Goal: Communication & Community: Connect with others

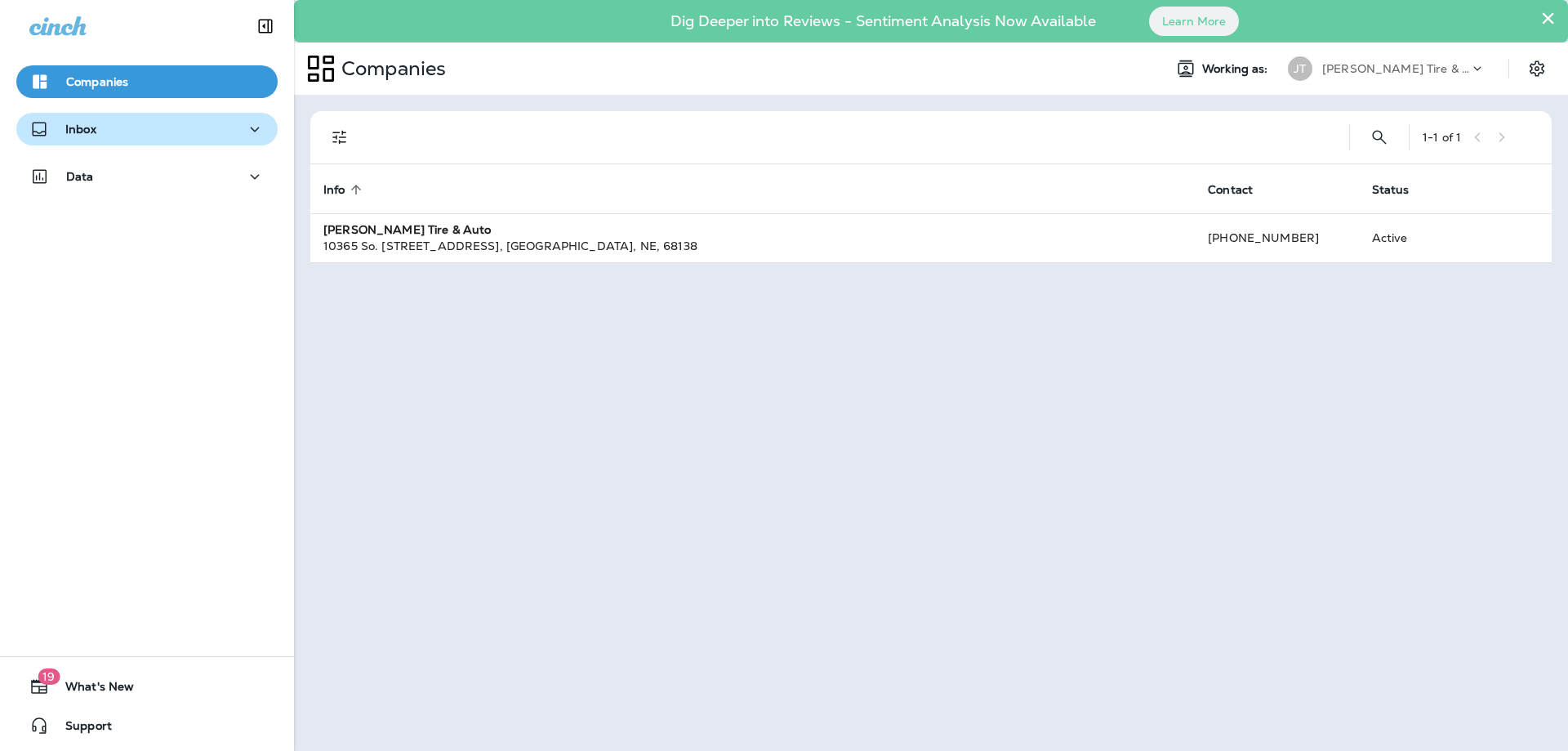
click at [137, 133] on div "Inbox" at bounding box center [147, 129] width 235 height 20
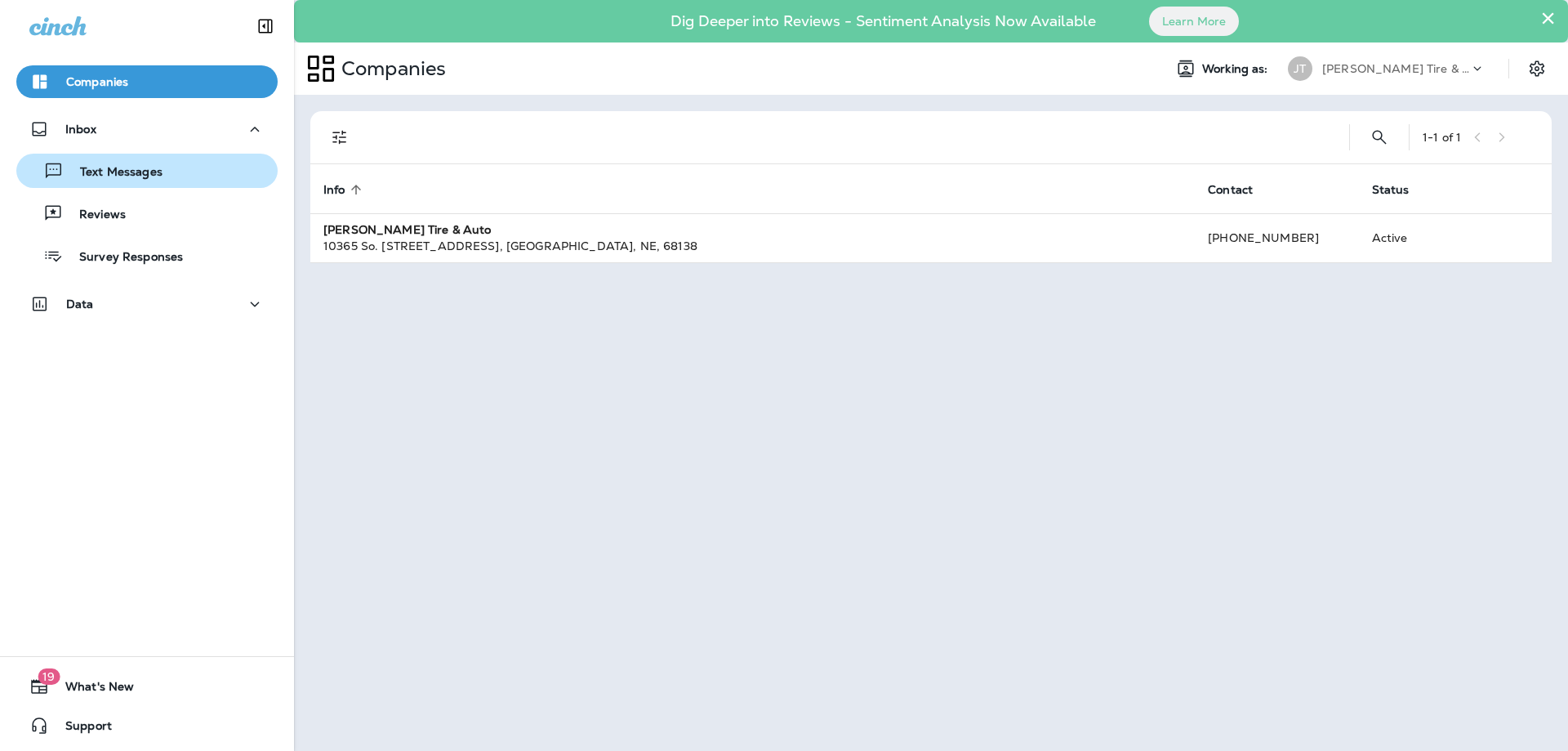
click at [128, 173] on p "Text Messages" at bounding box center [113, 172] width 99 height 16
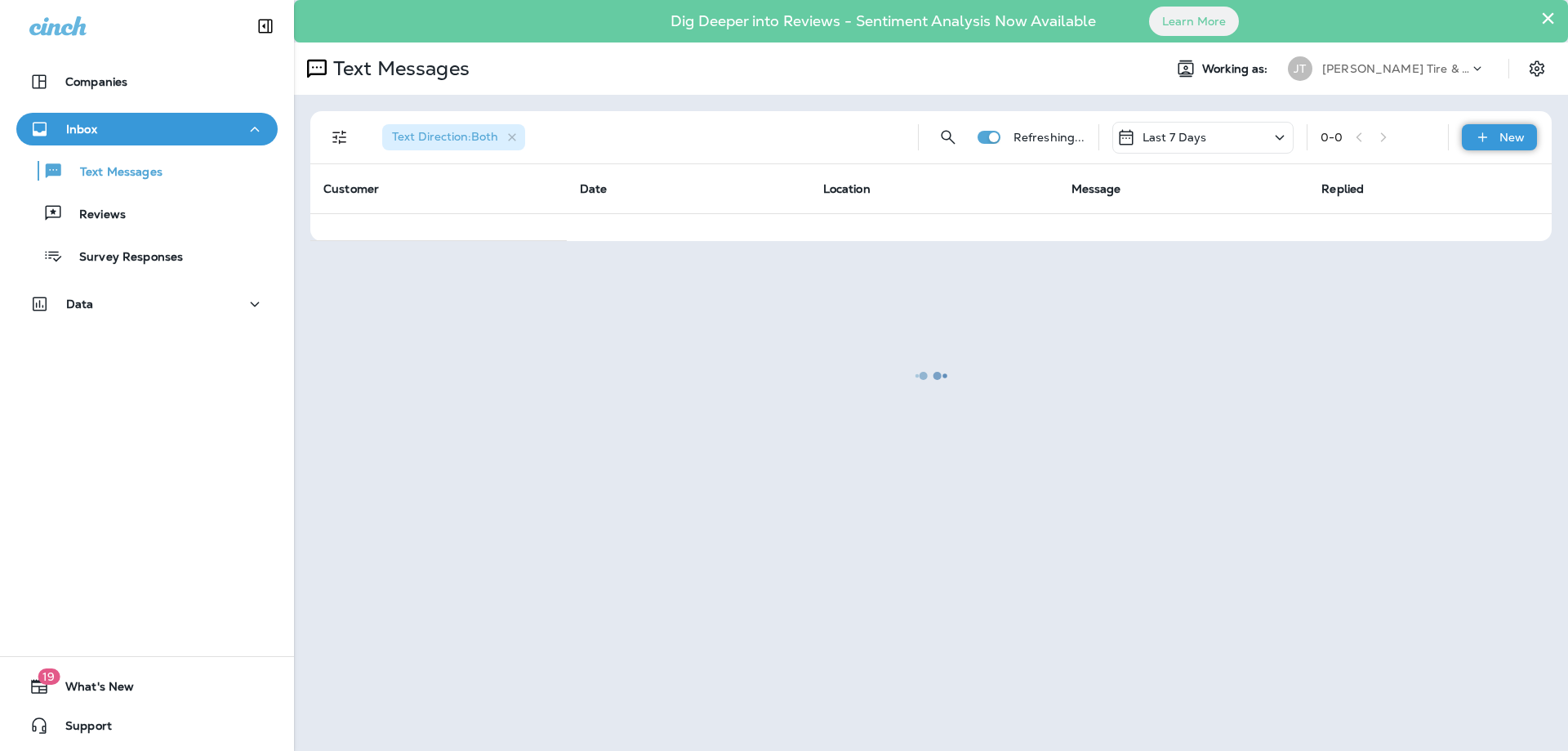
click at [1477, 130] on icon at bounding box center [1482, 138] width 17 height 17
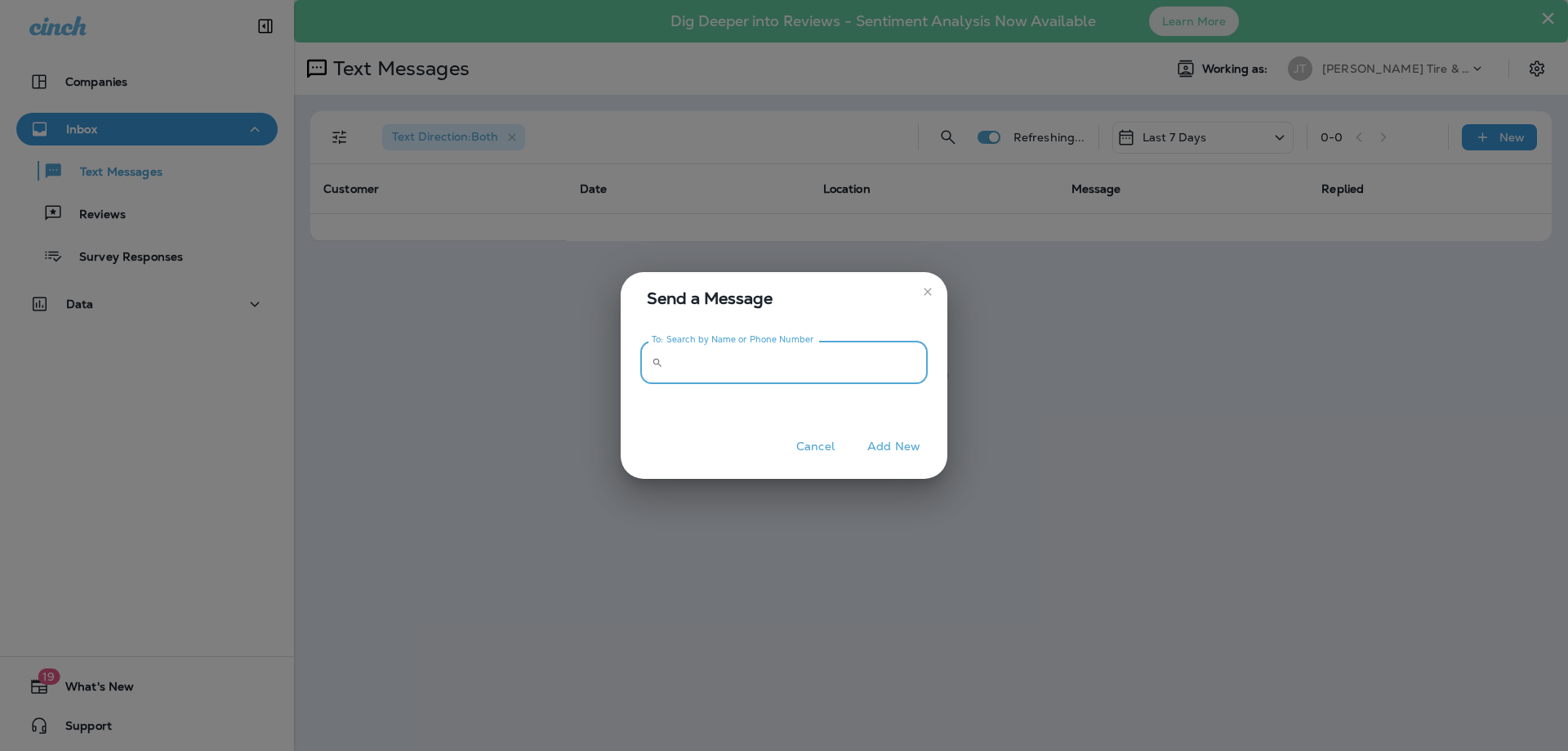
click at [796, 360] on input "To: Search by Name or Phone Number" at bounding box center [798, 362] width 258 height 44
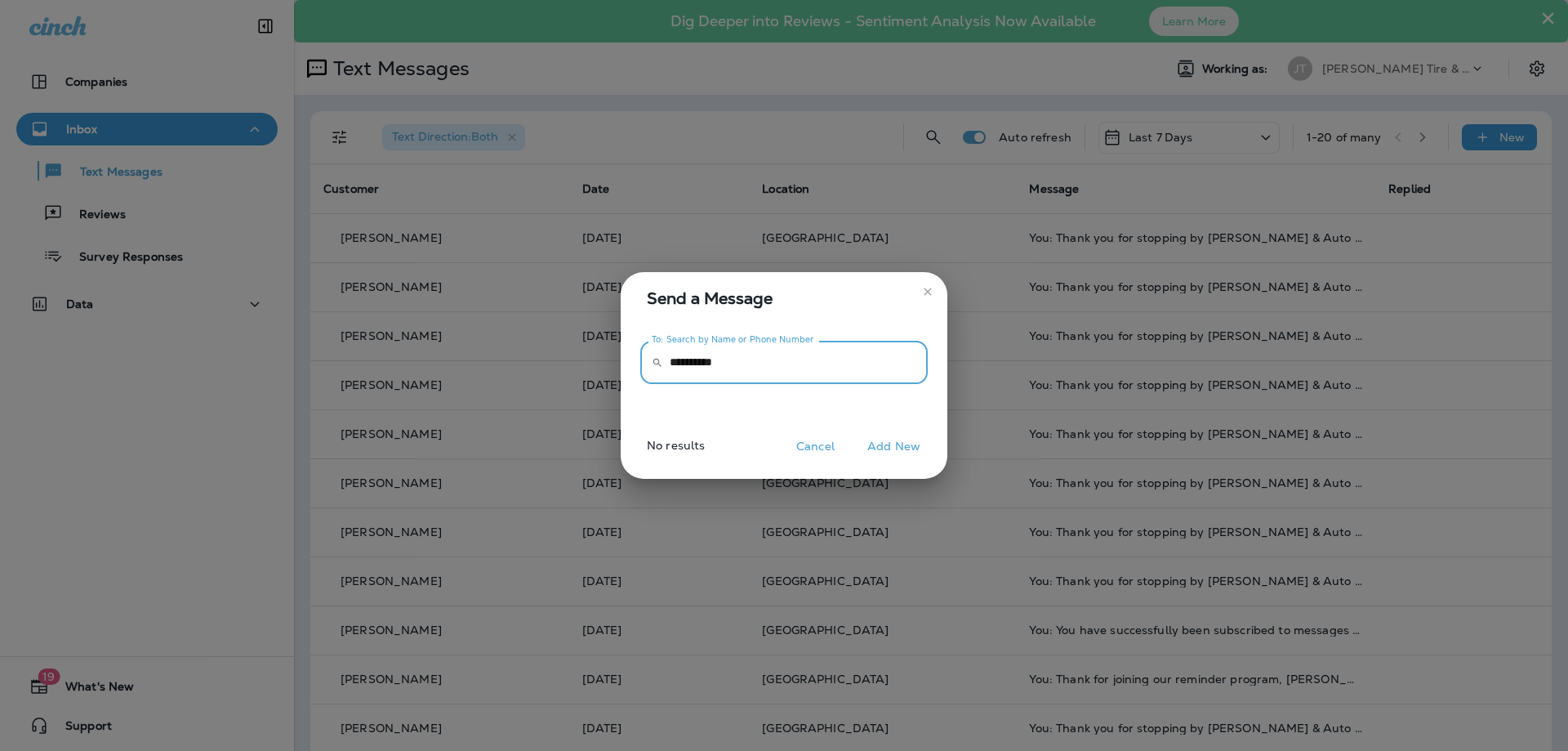
type input "**********"
click at [890, 442] on button "Add New" at bounding box center [894, 446] width 70 height 25
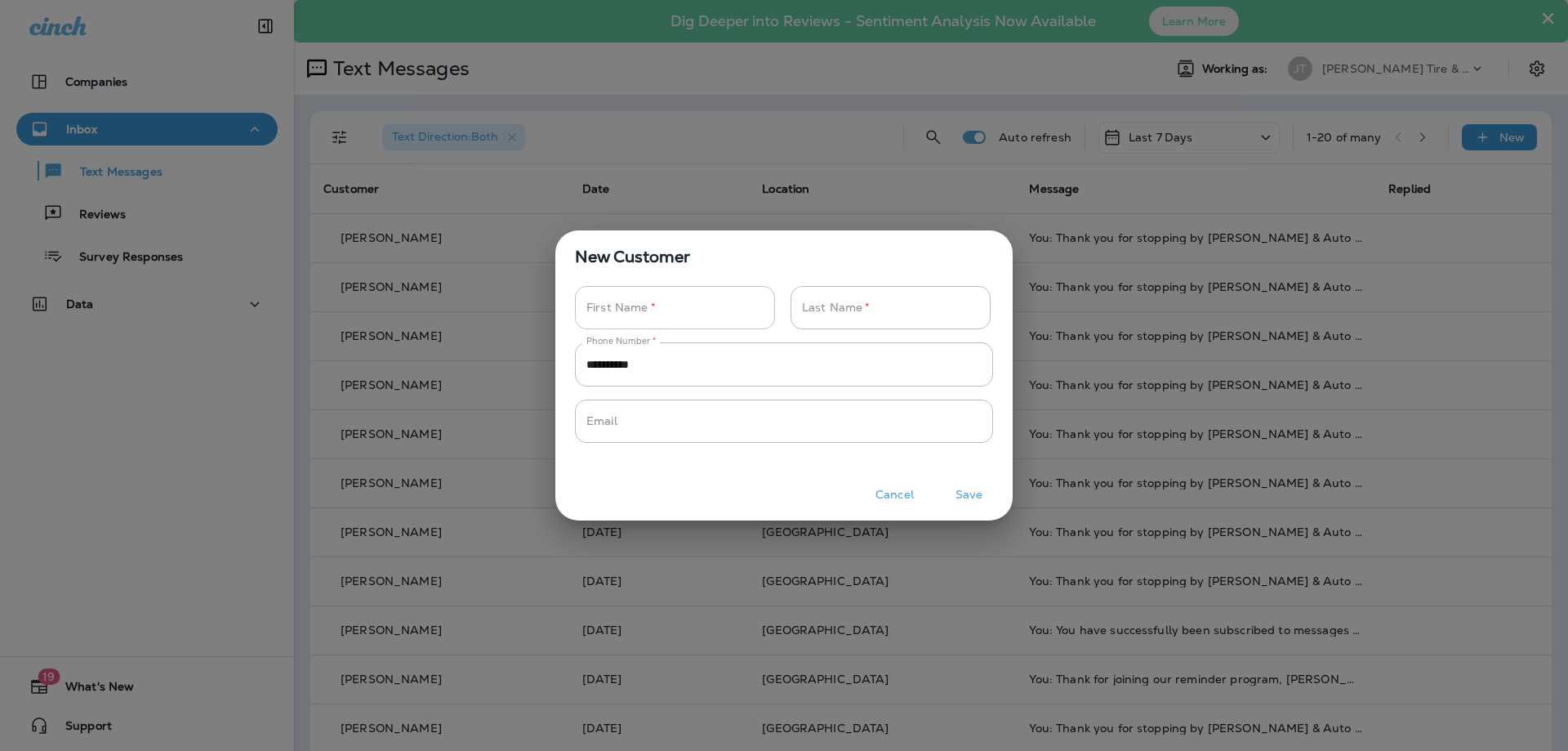
click at [682, 312] on input "Phone Number   *" at bounding box center [666, 307] width 182 height 44
type input "*****"
click at [964, 494] on button "Save" at bounding box center [969, 494] width 61 height 25
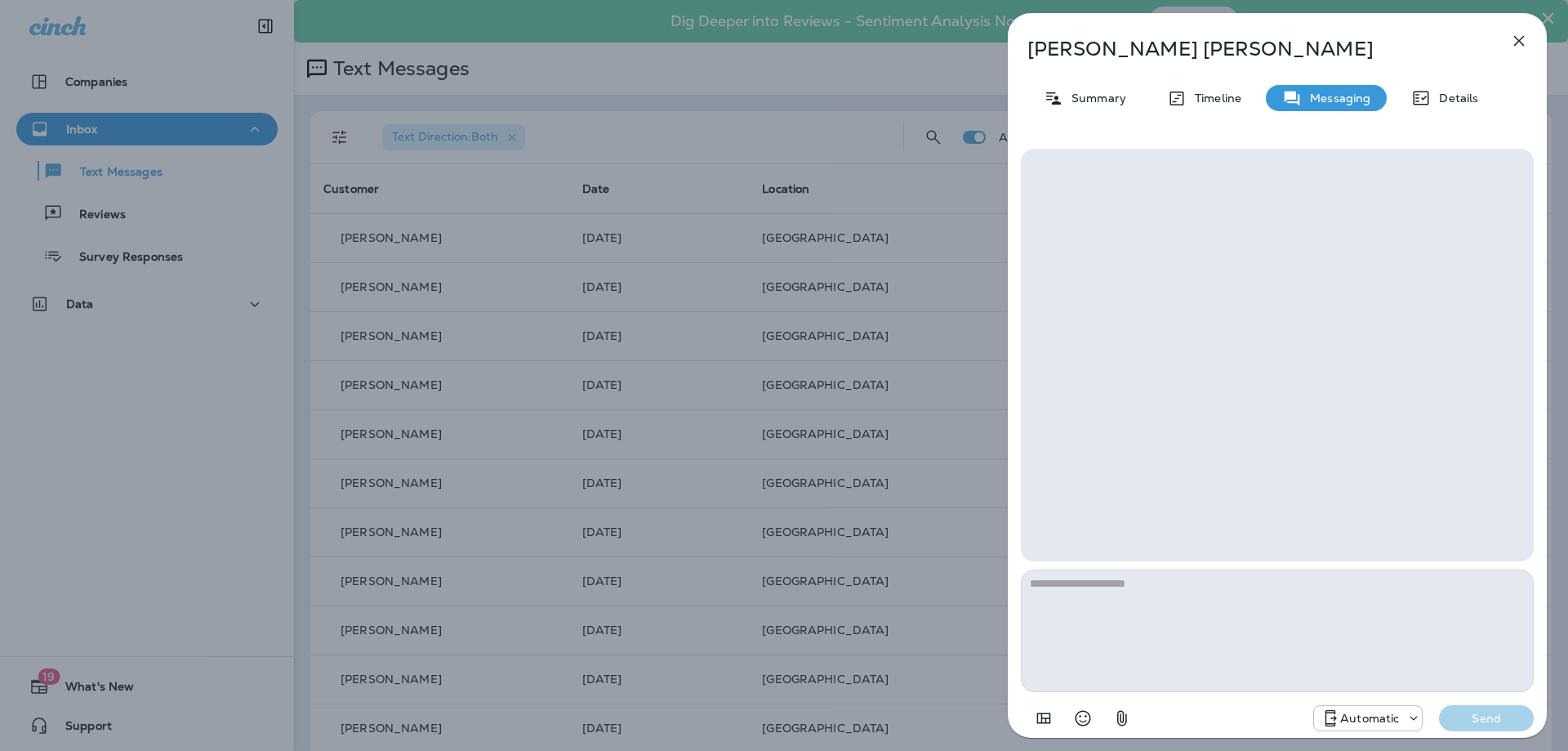
click at [1221, 627] on textarea at bounding box center [1277, 631] width 512 height 123
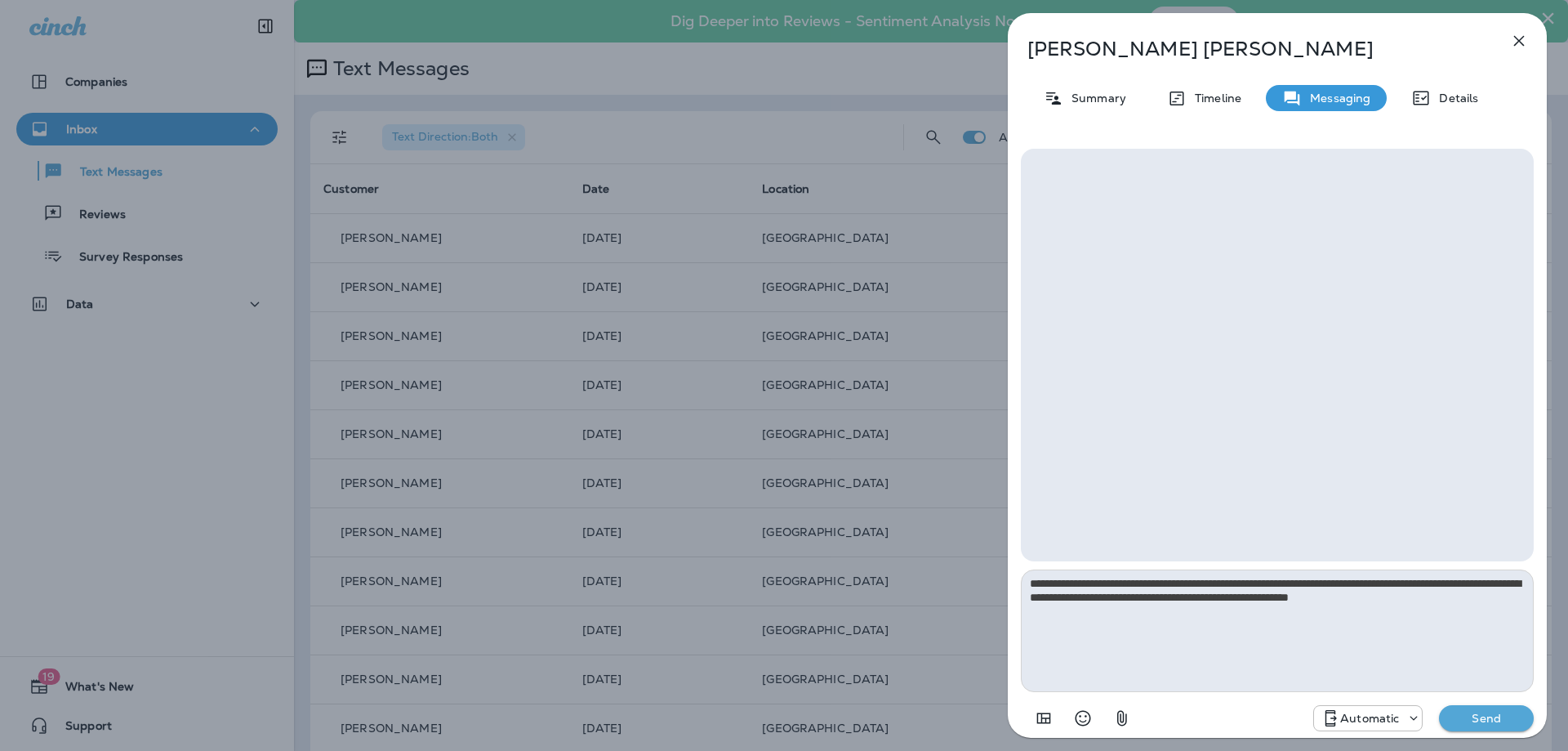
type textarea "**********"
click at [1370, 715] on p "Automatic" at bounding box center [1369, 718] width 59 height 13
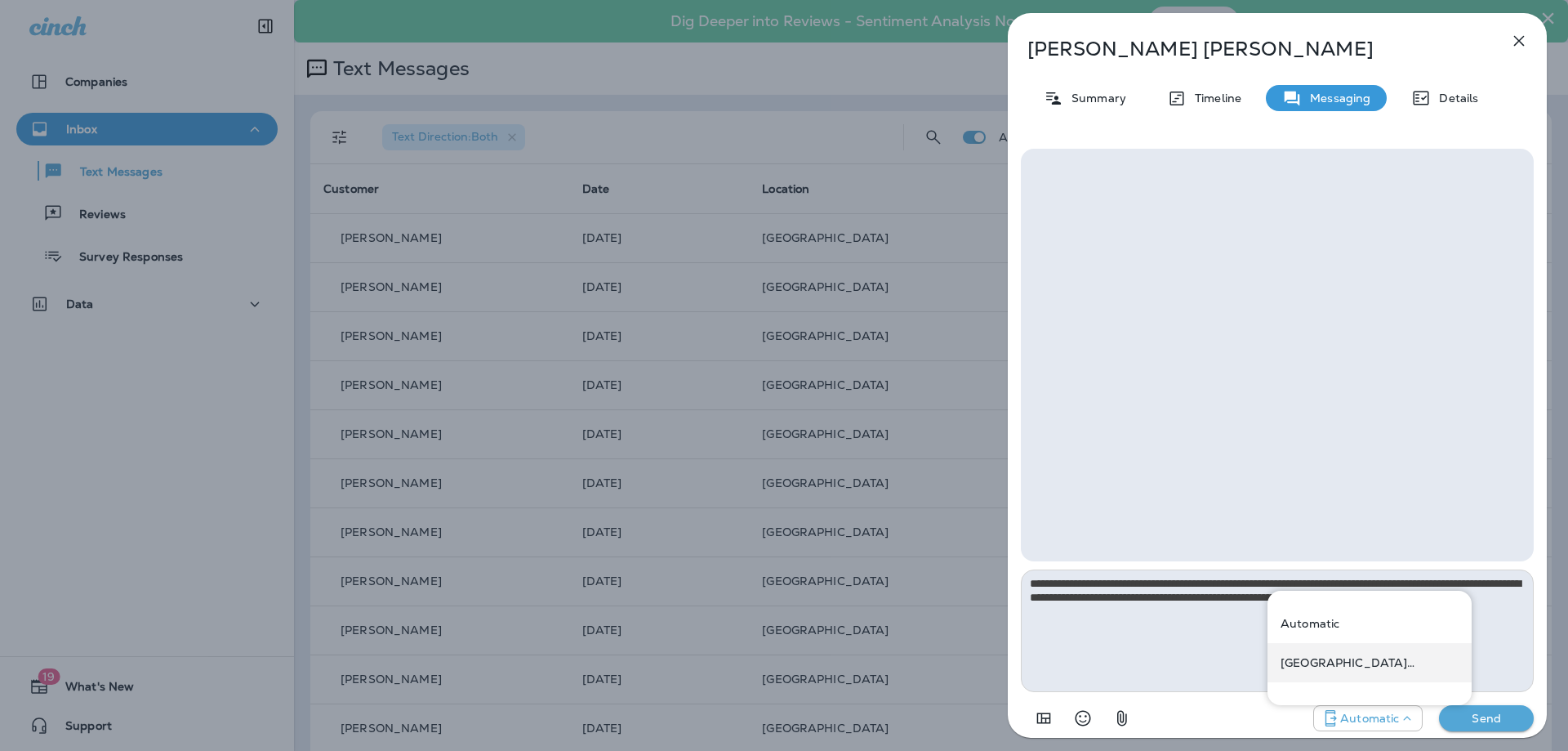
click at [1383, 665] on p "[GEOGRAPHIC_DATA] ([STREET_ADDRESS])" at bounding box center [1369, 663] width 178 height 13
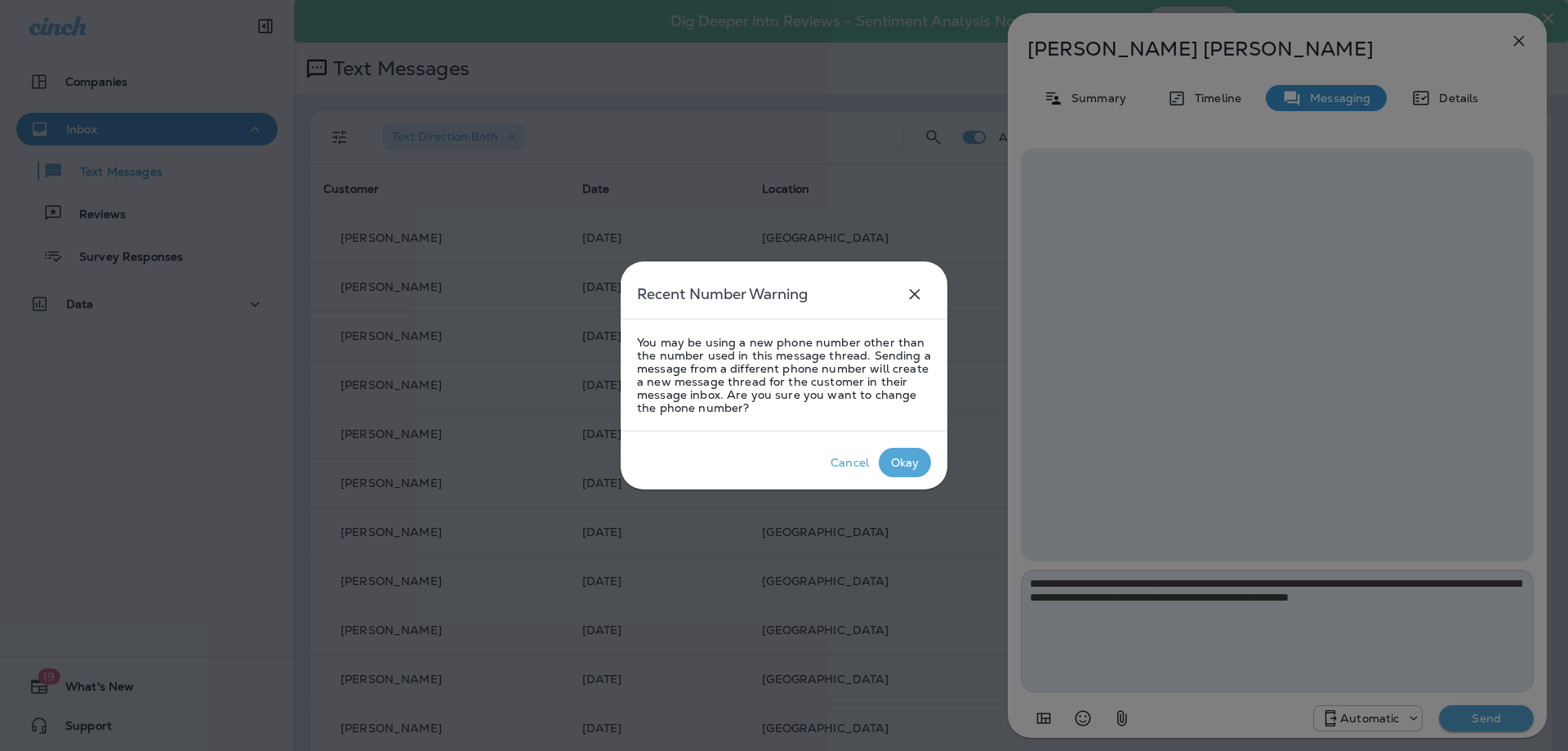
click at [896, 457] on div "Okay" at bounding box center [905, 463] width 29 height 13
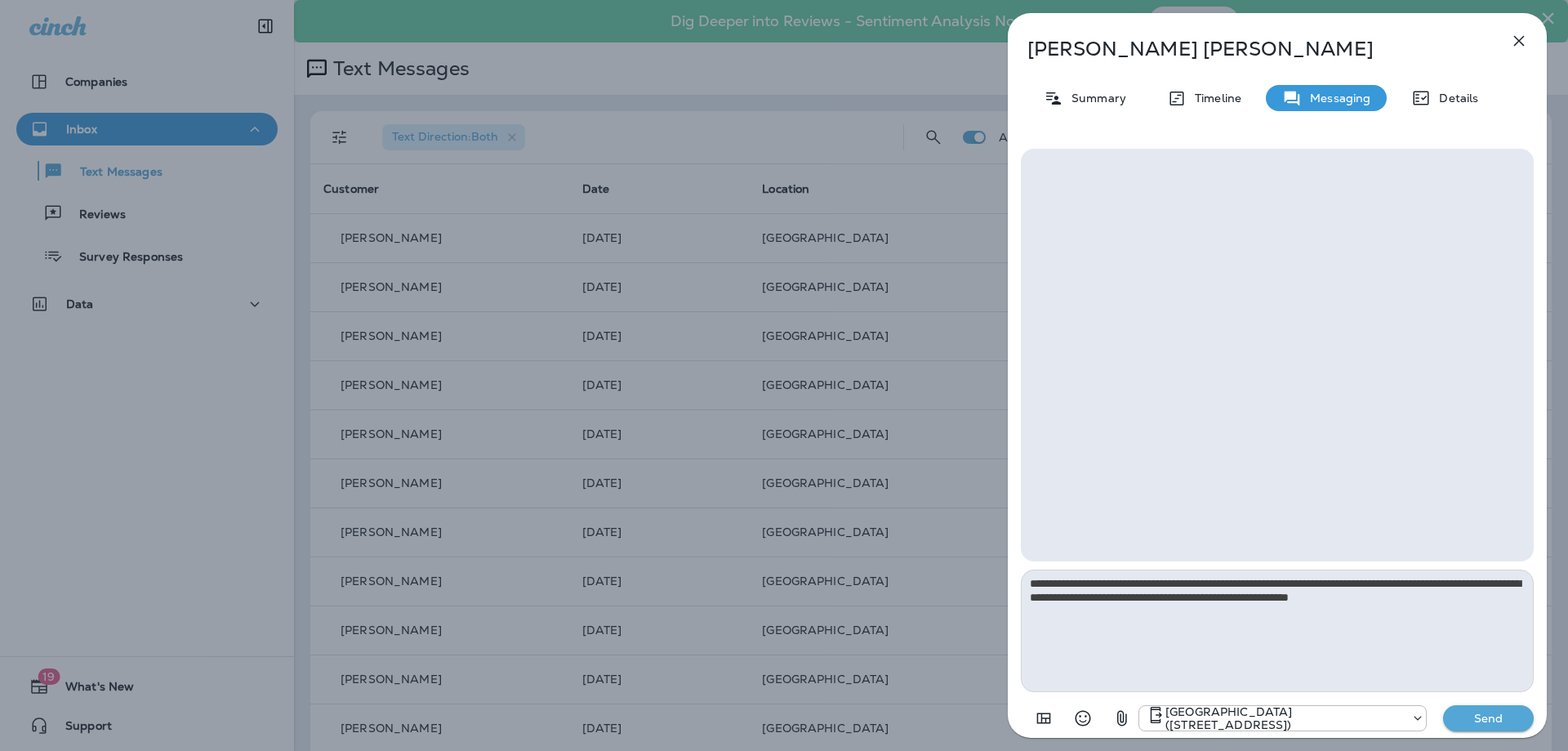
click at [1488, 720] on p "Send" at bounding box center [1489, 718] width 69 height 15
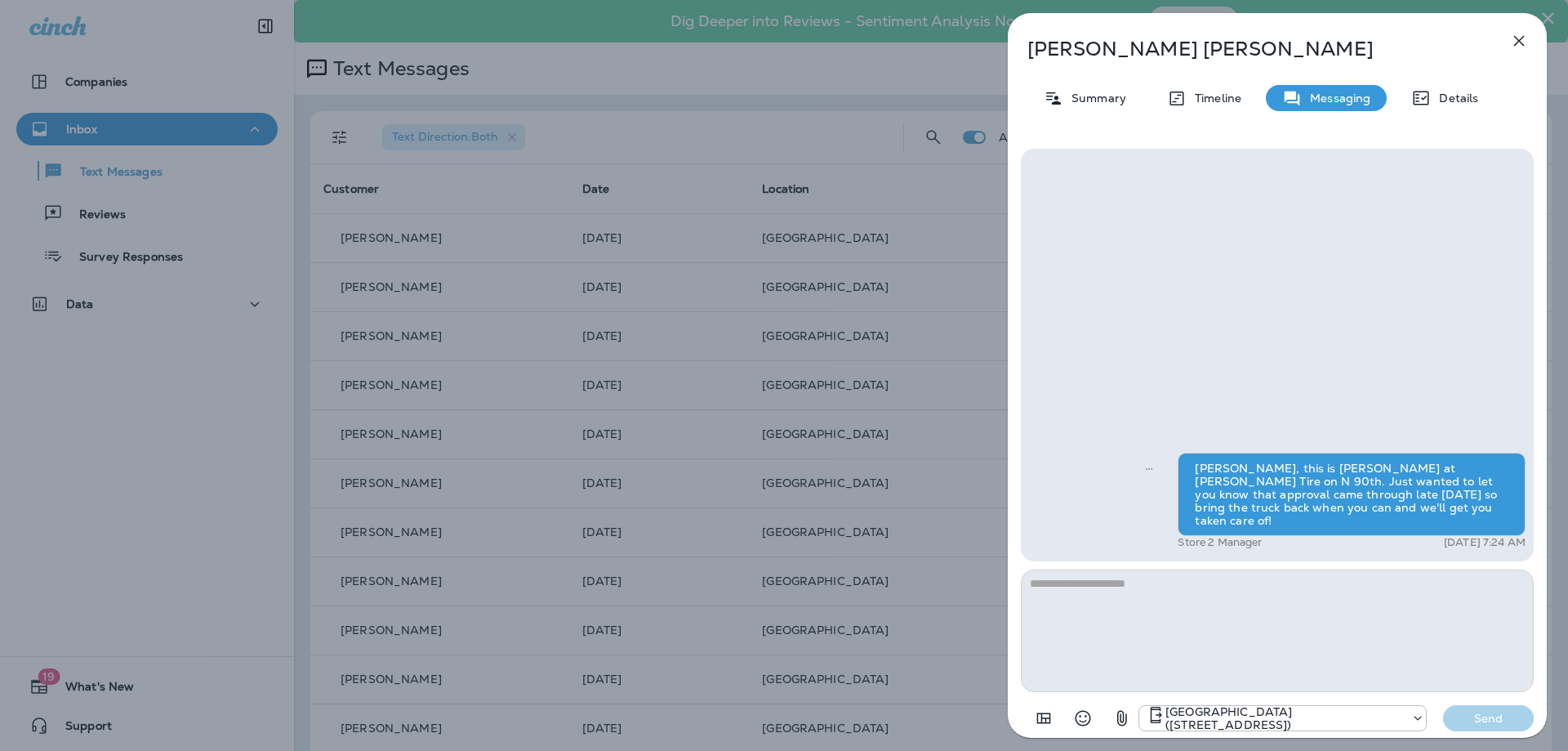
click at [1518, 32] on icon "button" at bounding box center [1519, 40] width 20 height 20
